Goal: Task Accomplishment & Management: Use online tool/utility

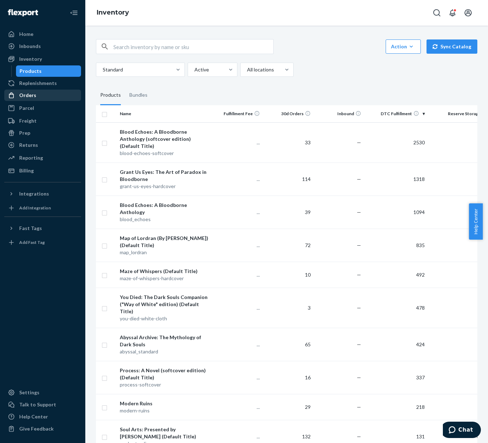
click at [38, 99] on div "Orders" at bounding box center [42, 95] width 75 height 10
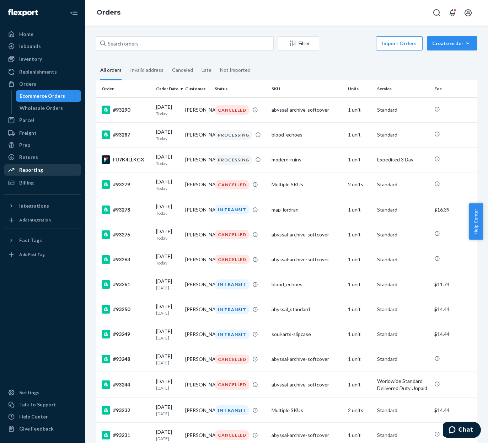
click at [43, 167] on div "Reporting" at bounding box center [42, 170] width 75 height 10
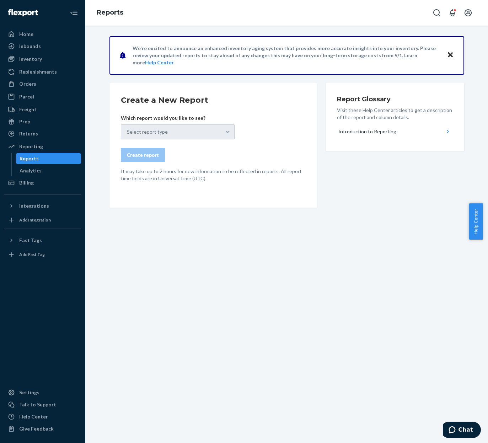
click at [143, 139] on form "Create a New Report Which report would you like to see? Select report type Crea…" at bounding box center [213, 138] width 185 height 87
click at [278, 105] on h2 "Create a New Report" at bounding box center [213, 100] width 185 height 11
click at [448, 54] on icon "Close" at bounding box center [450, 54] width 5 height 5
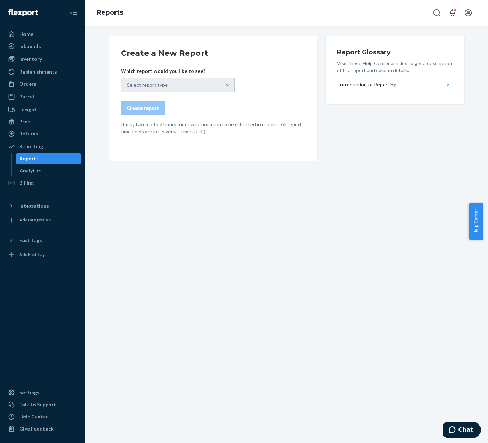
click at [228, 88] on div "Select report type" at bounding box center [178, 85] width 114 height 15
click at [368, 88] on button "Introduction to Reporting" at bounding box center [395, 85] width 116 height 16
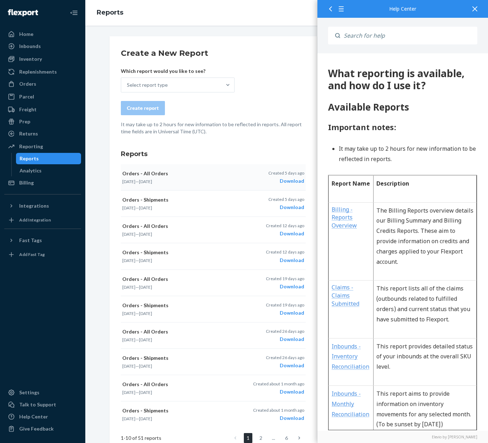
click at [243, 191] on button "Orders - Shipments [DATE] — [DATE] Created [DATE] Download" at bounding box center [213, 204] width 185 height 26
click at [266, 45] on div "Create a New Report Which report would you like to see? Select report type Crea…" at bounding box center [214, 292] width 208 height 512
drag, startPoint x: 474, startPoint y: 4, endPoint x: 469, endPoint y: 7, distance: 5.7
click at [473, 4] on div at bounding box center [475, 8] width 16 height 17
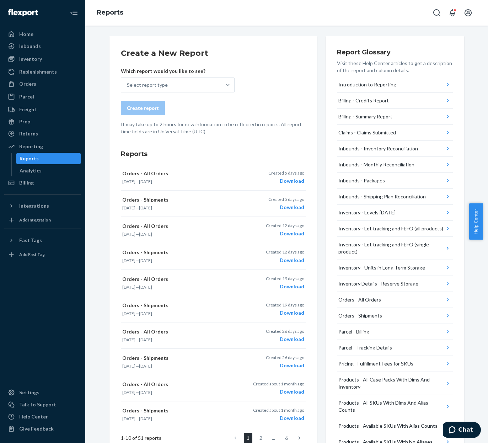
click at [289, 31] on div "Create a New Report Which report would you like to see? Select report type Crea…" at bounding box center [286, 235] width 403 height 418
click at [370, 316] on div "Orders - Shipments" at bounding box center [361, 315] width 44 height 7
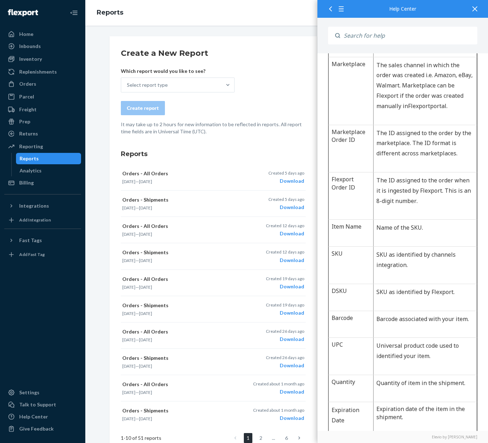
scroll to position [249, 0]
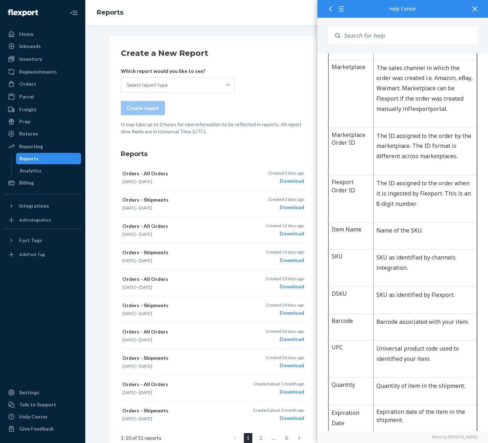
click at [272, 155] on h3 "Reports" at bounding box center [213, 153] width 185 height 9
click at [472, 13] on div at bounding box center [475, 8] width 16 height 17
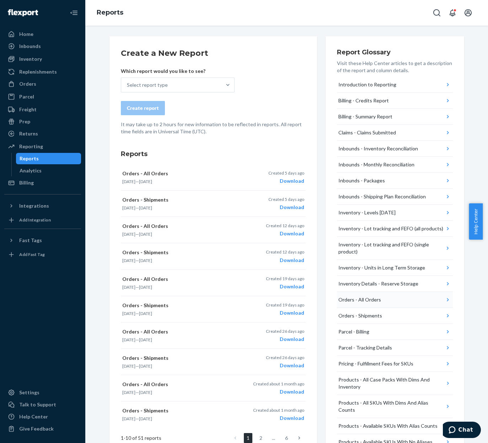
click at [370, 302] on div "Orders - All Orders" at bounding box center [360, 299] width 43 height 7
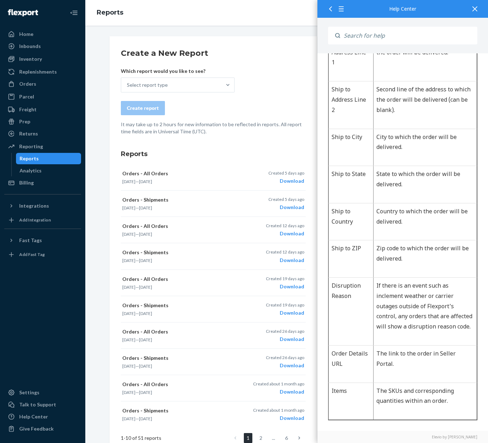
scroll to position [996, 0]
click at [253, 87] on form "Create a New Report Which report would you like to see? Select report type Crea…" at bounding box center [213, 91] width 185 height 87
click at [473, 10] on icon at bounding box center [475, 8] width 5 height 5
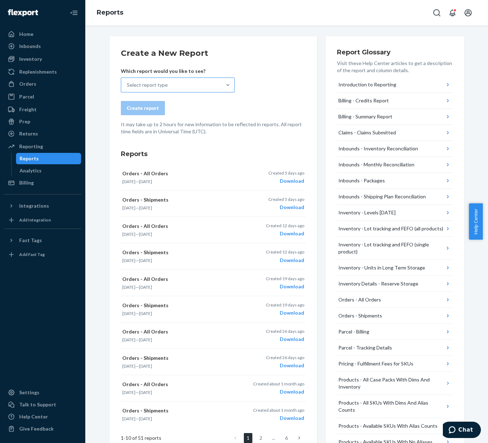
click at [159, 82] on div "Select report type" at bounding box center [147, 84] width 41 height 7
click at [128, 82] on input "Select report type" at bounding box center [127, 84] width 1 height 7
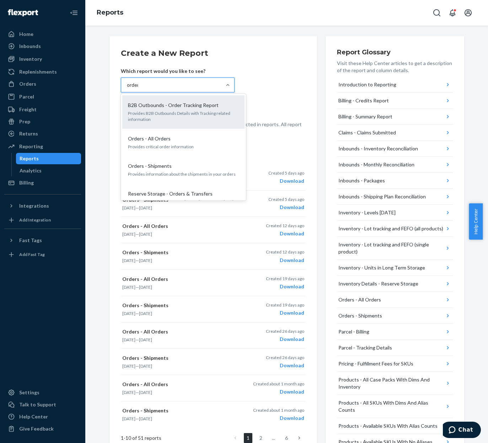
type input "orders"
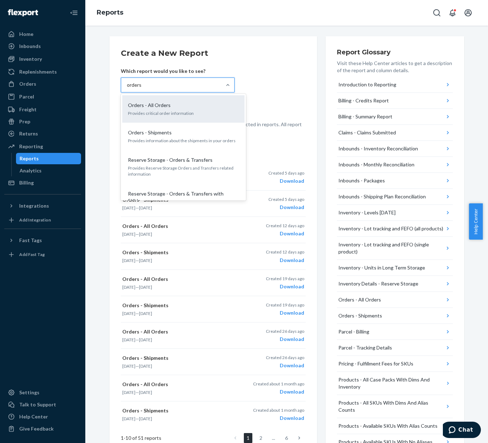
click at [156, 111] on p "Provides critical order information" at bounding box center [183, 113] width 111 height 6
click at [142, 89] on input "orders" at bounding box center [134, 84] width 15 height 7
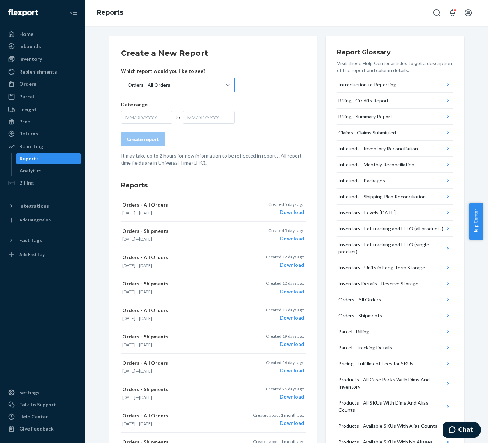
click at [164, 113] on div "MM/DD/YYYY" at bounding box center [147, 117] width 52 height 13
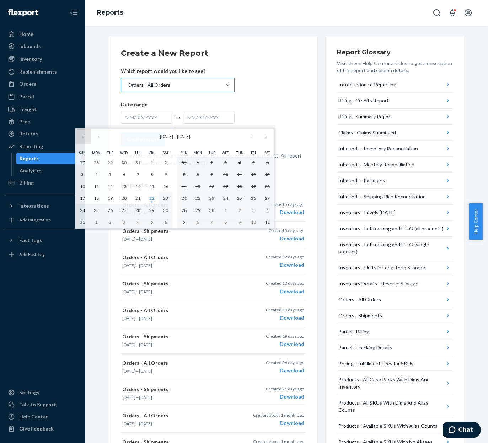
click at [87, 137] on button "«" at bounding box center [83, 137] width 16 height 16
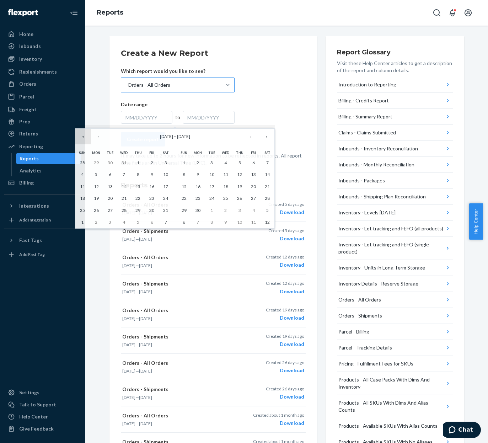
click at [86, 138] on button "«" at bounding box center [83, 137] width 16 height 16
click at [94, 136] on button "‹" at bounding box center [99, 137] width 16 height 16
click at [265, 140] on button "»" at bounding box center [267, 137] width 16 height 16
click at [226, 199] on abbr "21" at bounding box center [225, 198] width 5 height 5
click at [267, 140] on button "»" at bounding box center [267, 137] width 16 height 16
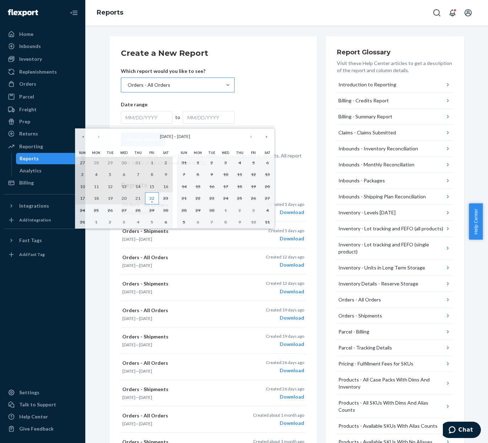
click at [155, 196] on button "22" at bounding box center [152, 198] width 14 height 12
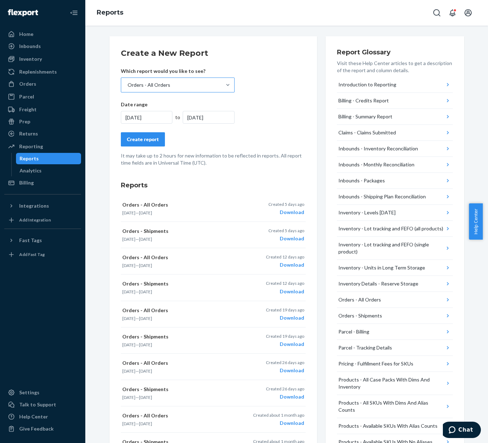
click at [143, 141] on div "Create report" at bounding box center [143, 139] width 32 height 7
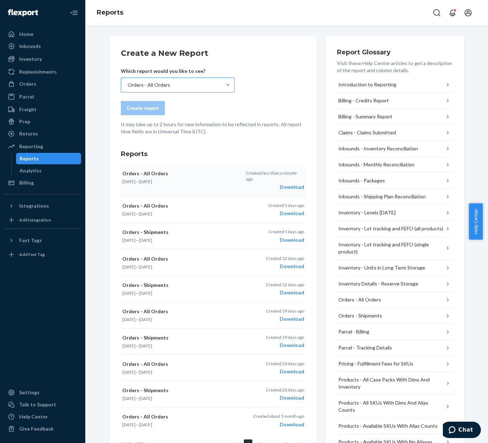
click at [291, 184] on div "Download" at bounding box center [275, 187] width 58 height 7
